Goal: Ask a question

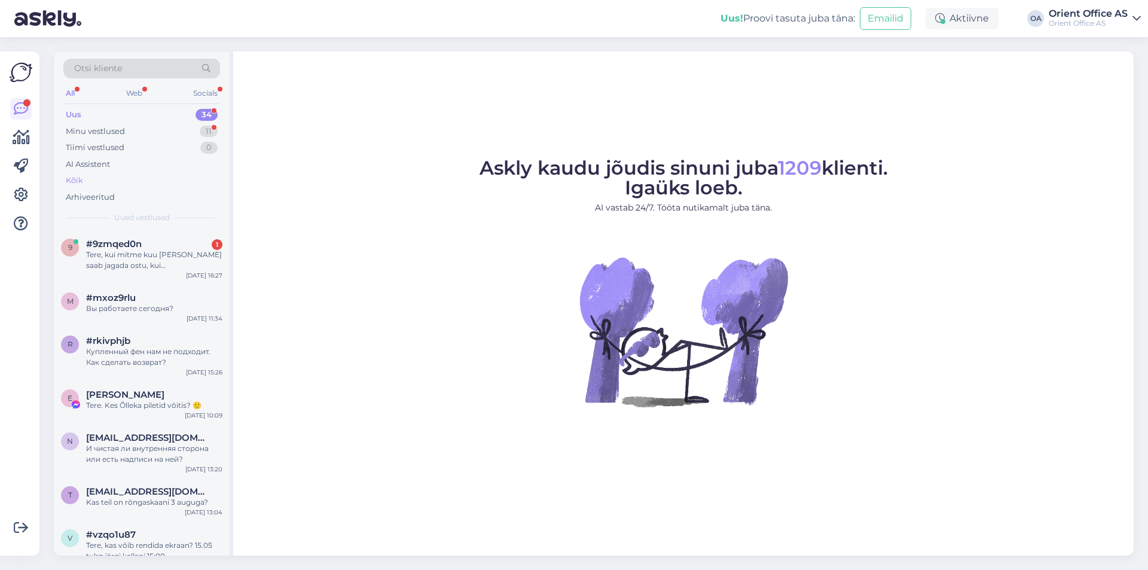
click at [77, 179] on div "Kõik" at bounding box center [74, 181] width 17 height 12
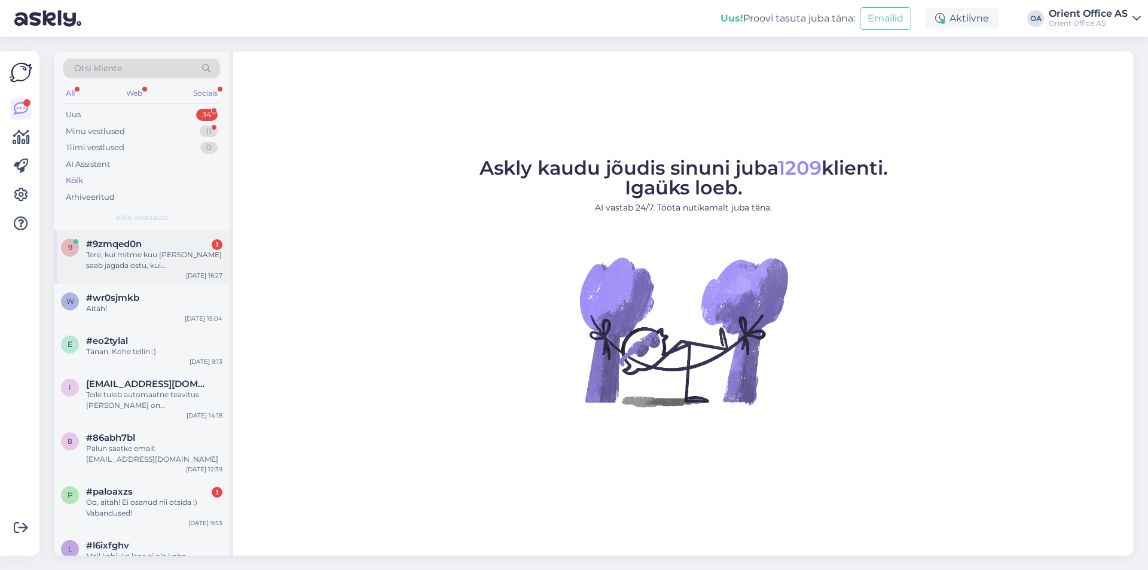
click at [138, 247] on span "#9zmqed0n" at bounding box center [114, 244] width 56 height 11
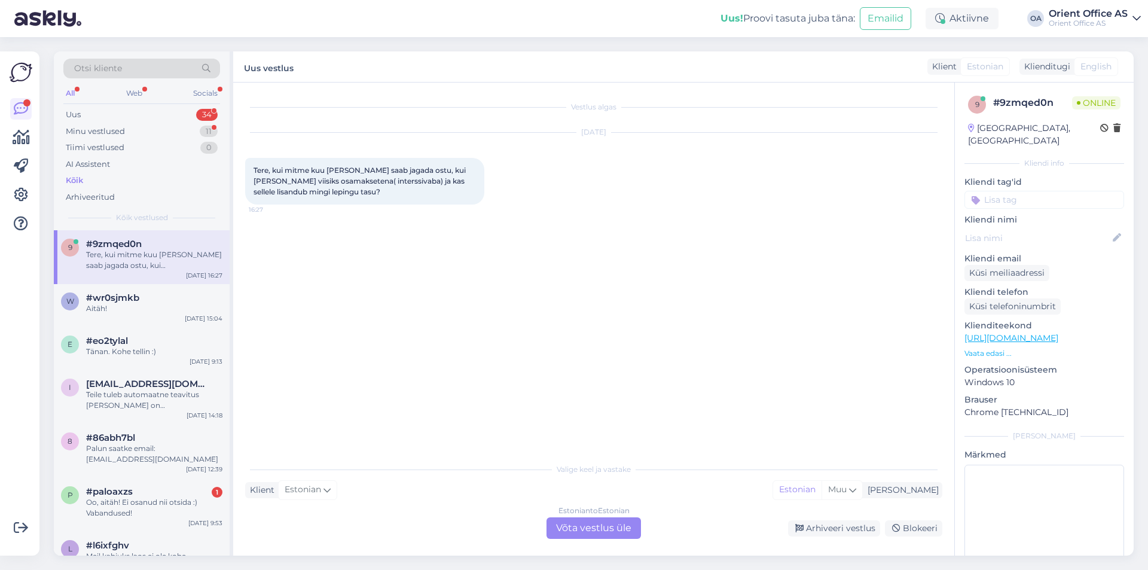
click at [610, 529] on div "Estonian to Estonian Võta vestlus üle" at bounding box center [594, 528] width 94 height 22
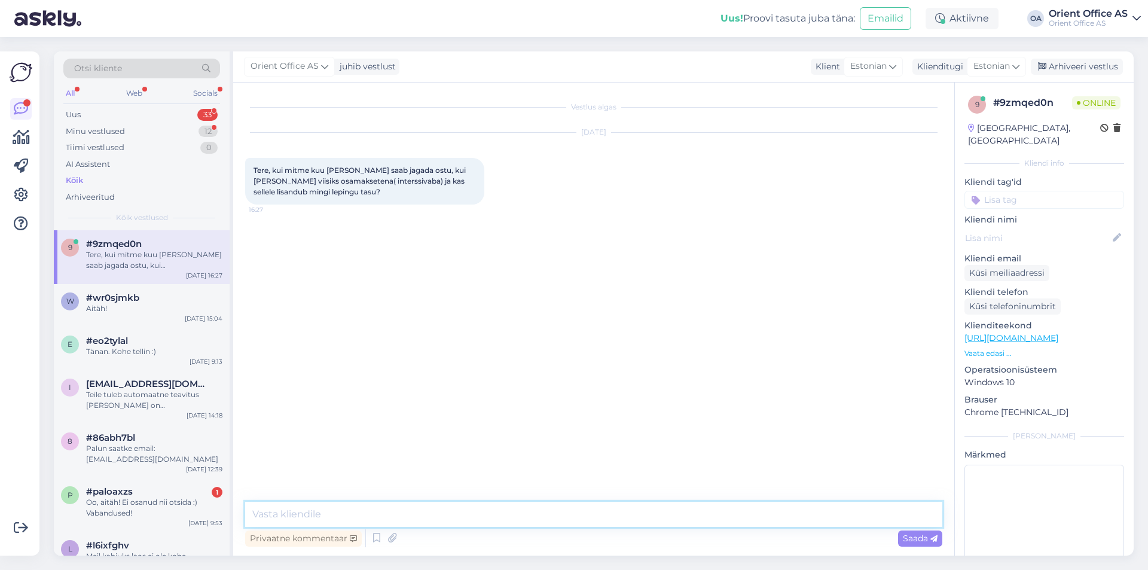
click at [519, 521] on textarea at bounding box center [593, 514] width 697 height 25
type textarea "Tere!"
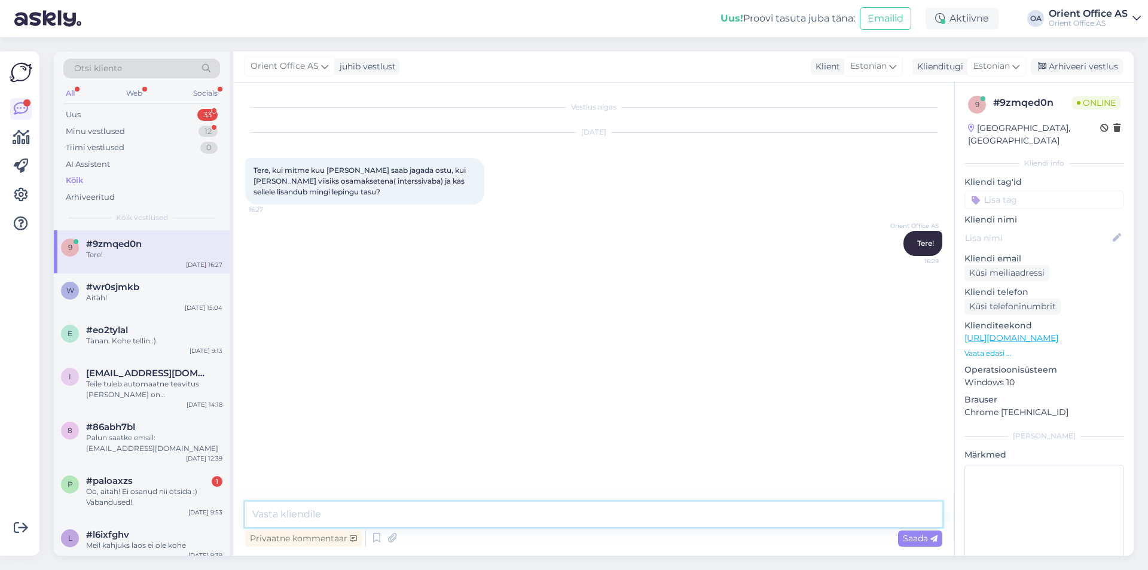
click at [371, 518] on textarea at bounding box center [593, 514] width 697 height 25
paste textarea "Jaota ostu maksumus 3-12 võrdseks intressivabaks osamakseks. Tee esimene makse …"
type textarea "Jaota ostu maksumus 3-12 võrdseks intressivabaks osamakseks. Tee esimene makse …"
